Goal: Information Seeking & Learning: Learn about a topic

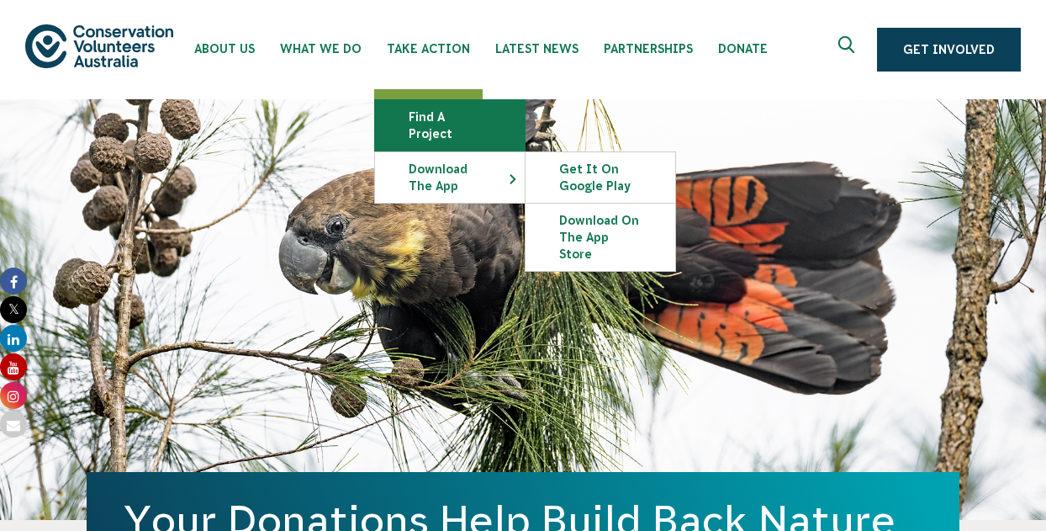
click at [421, 108] on link "Find a project" at bounding box center [450, 125] width 150 height 50
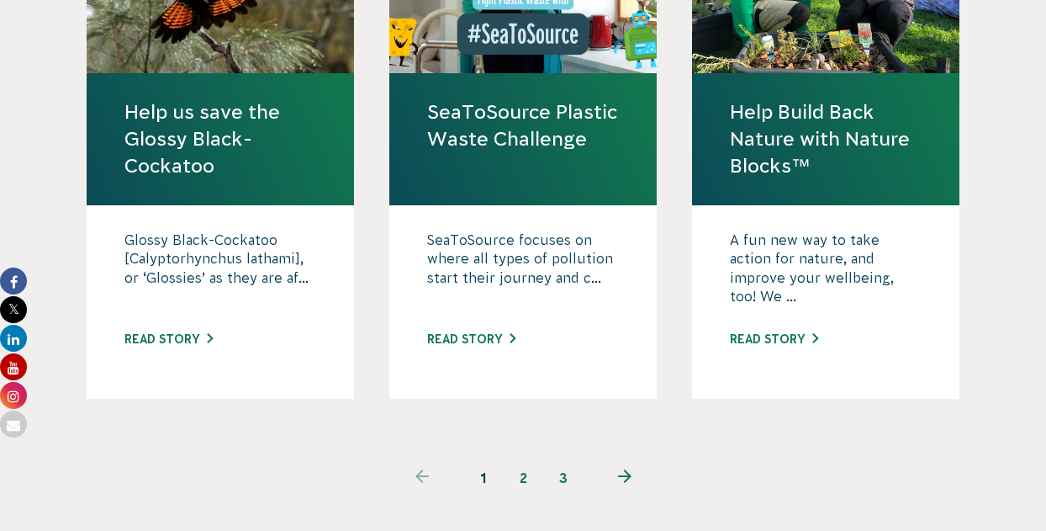
scroll to position [1626, 0]
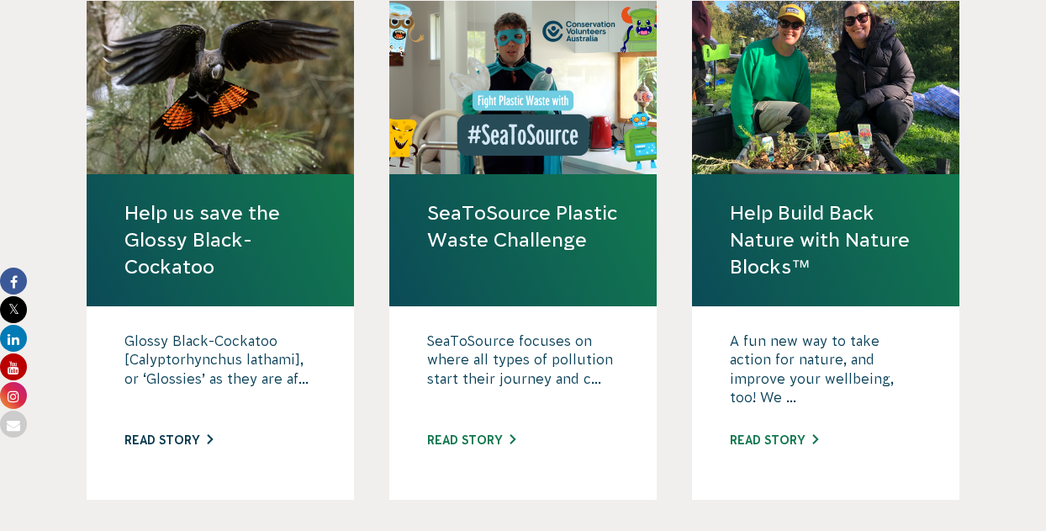
click at [152, 433] on link "Read story" at bounding box center [168, 439] width 88 height 13
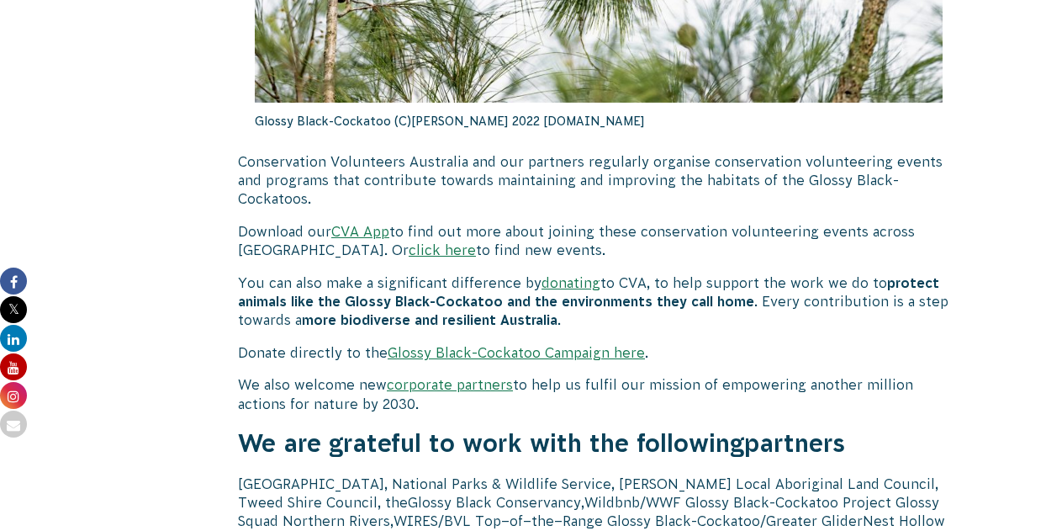
scroll to position [5161, 0]
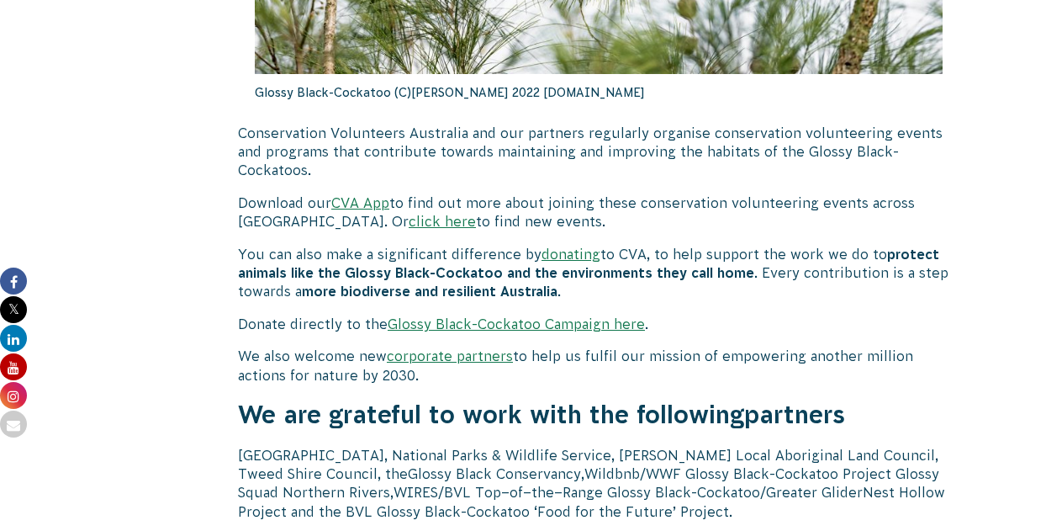
click at [409, 214] on link "click here" at bounding box center [442, 221] width 67 height 15
